Goal: Task Accomplishment & Management: Use online tool/utility

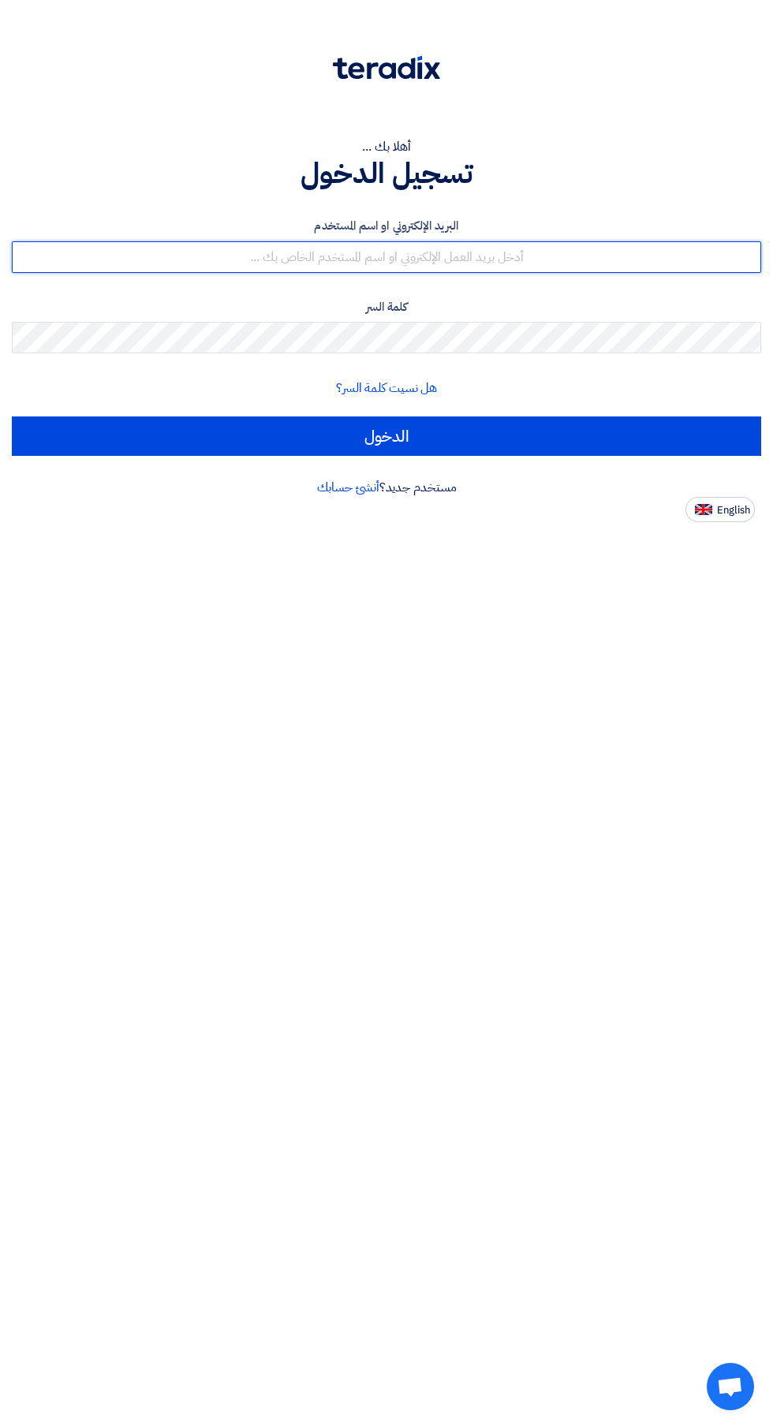
click at [163, 260] on input "text" at bounding box center [386, 257] width 749 height 32
type input "[EMAIL_ADDRESS][DOMAIN_NAME]"
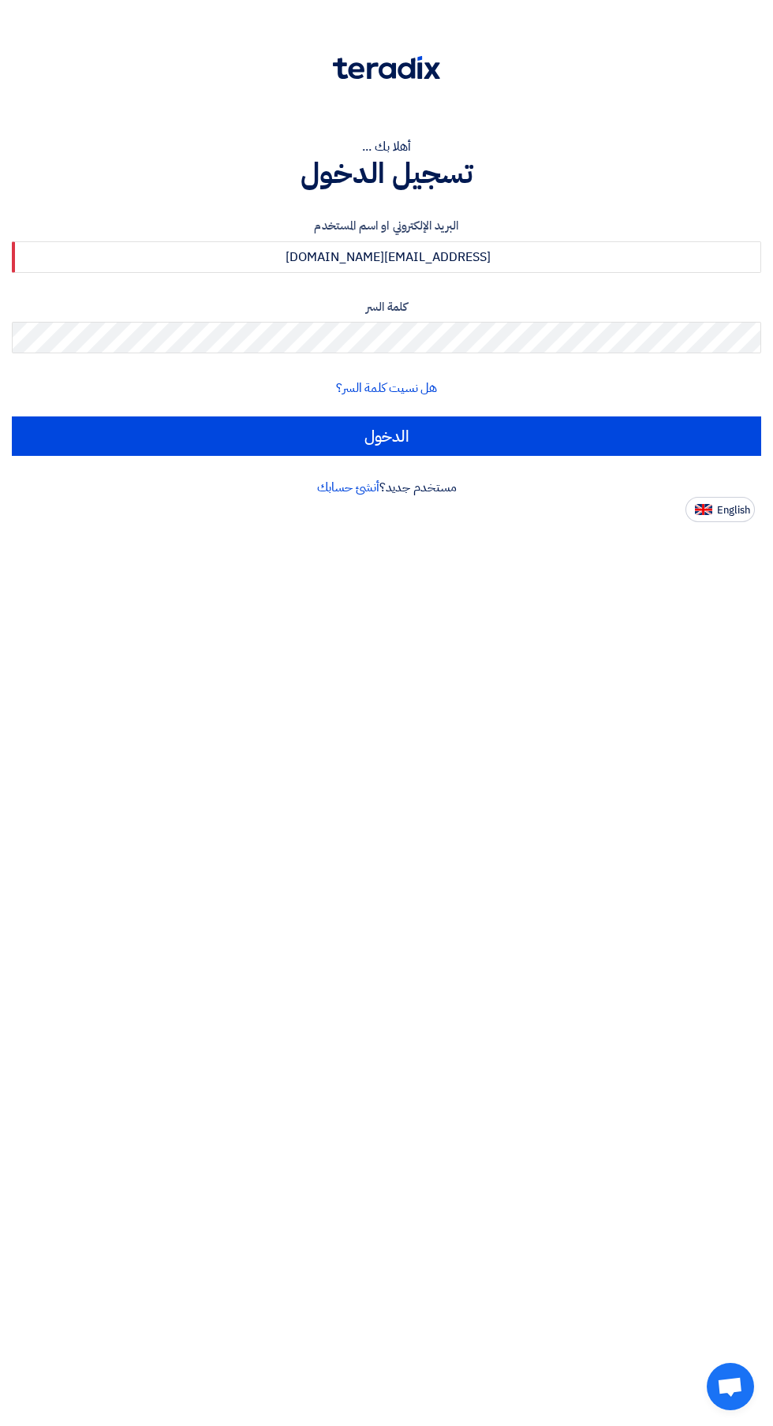
click at [12, 417] on input "الدخول" at bounding box center [386, 436] width 749 height 39
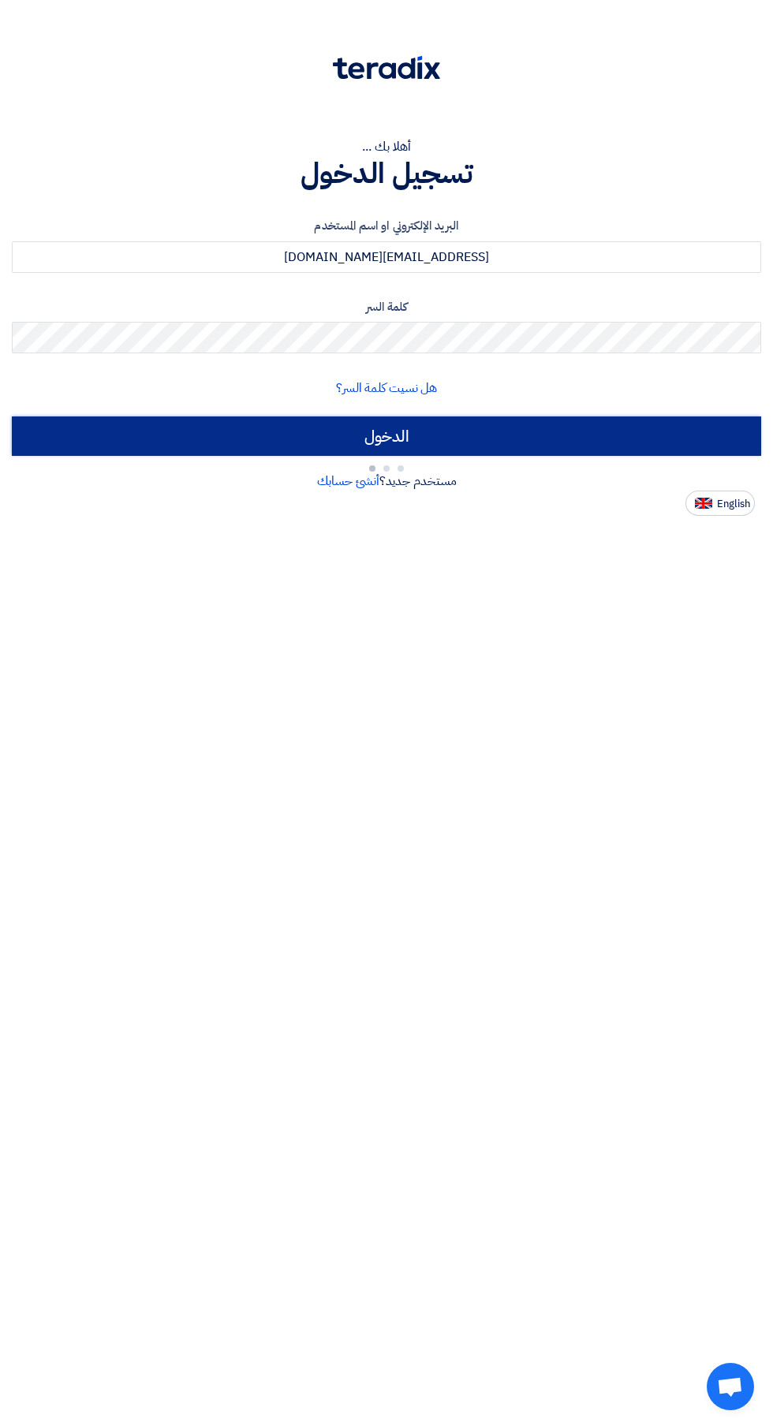
click at [131, 421] on input "الدخول" at bounding box center [386, 436] width 749 height 39
click at [96, 437] on input "الدخول" at bounding box center [386, 436] width 749 height 39
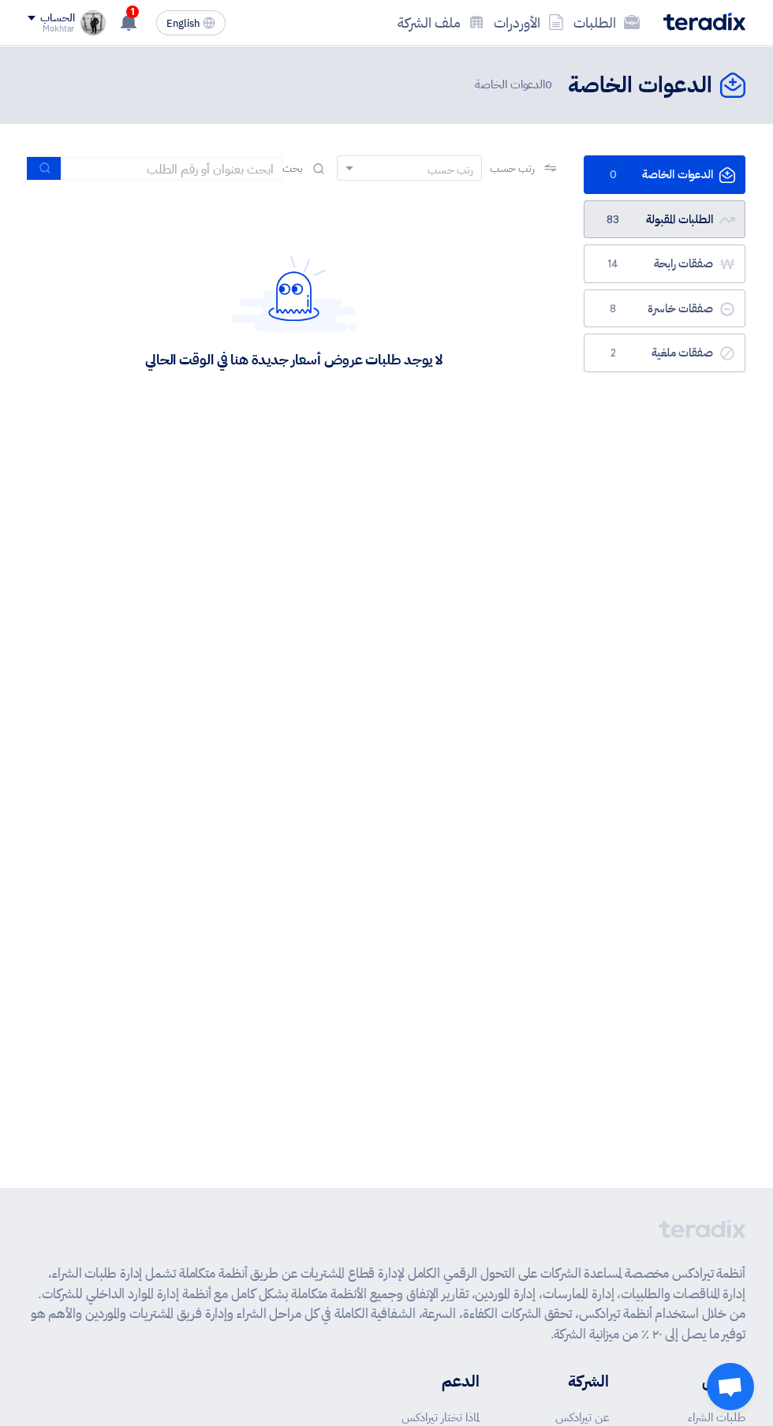
click at [611, 216] on span "83" at bounding box center [613, 220] width 19 height 16
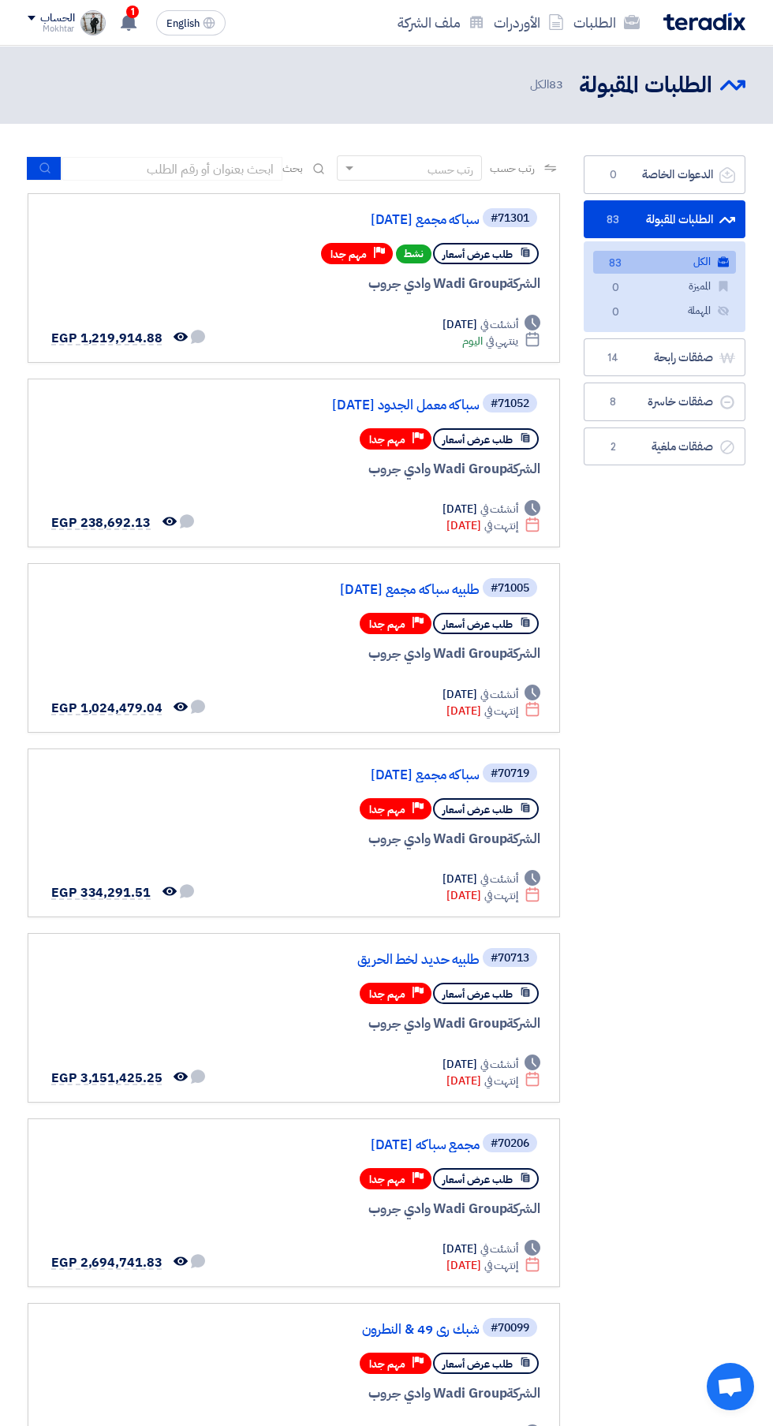
scroll to position [0, -3]
